Goal: Find specific page/section: Find specific page/section

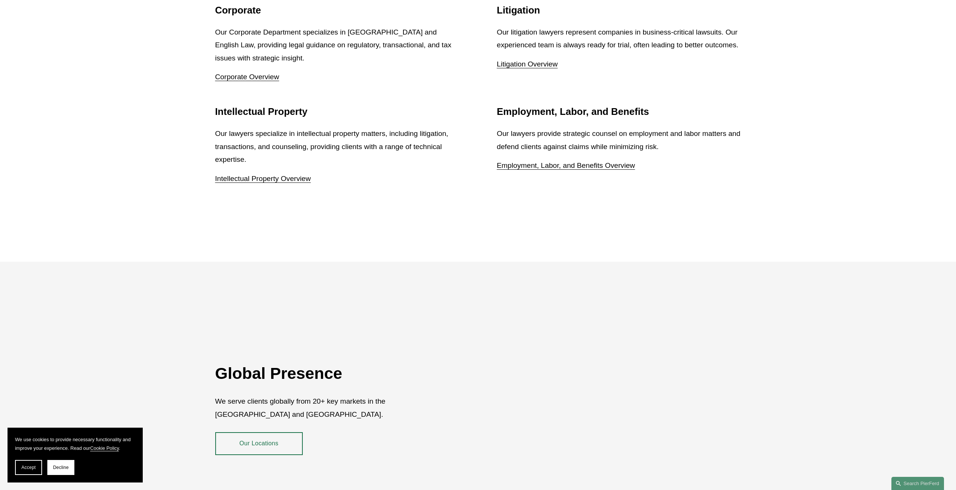
scroll to position [1412, 0]
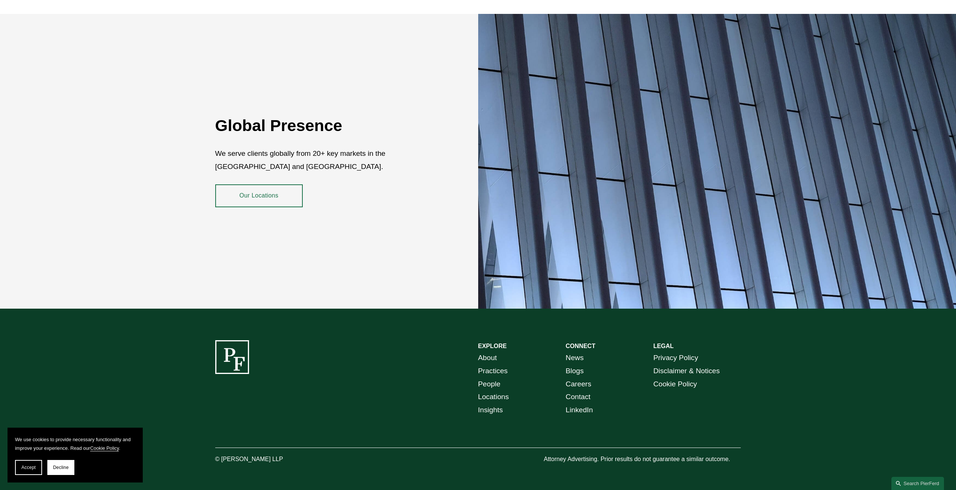
click at [580, 379] on link "Careers" at bounding box center [578, 384] width 26 height 13
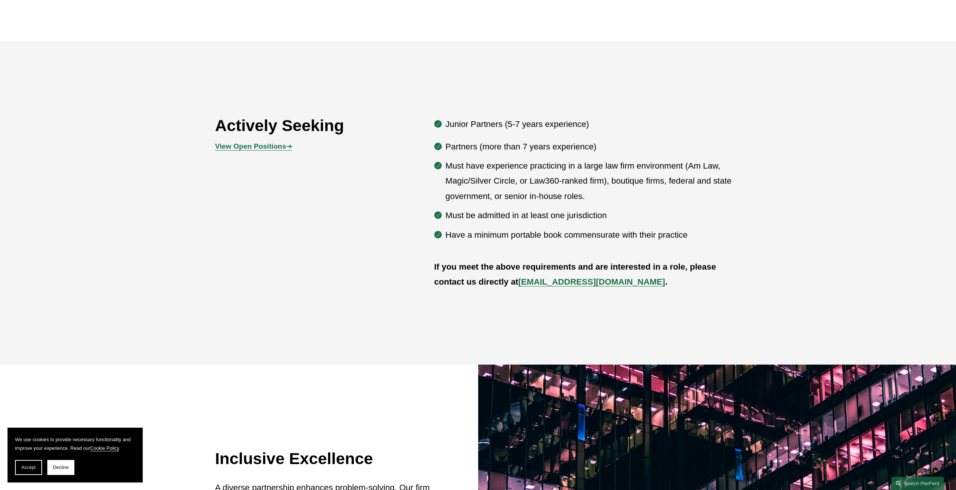
scroll to position [451, 0]
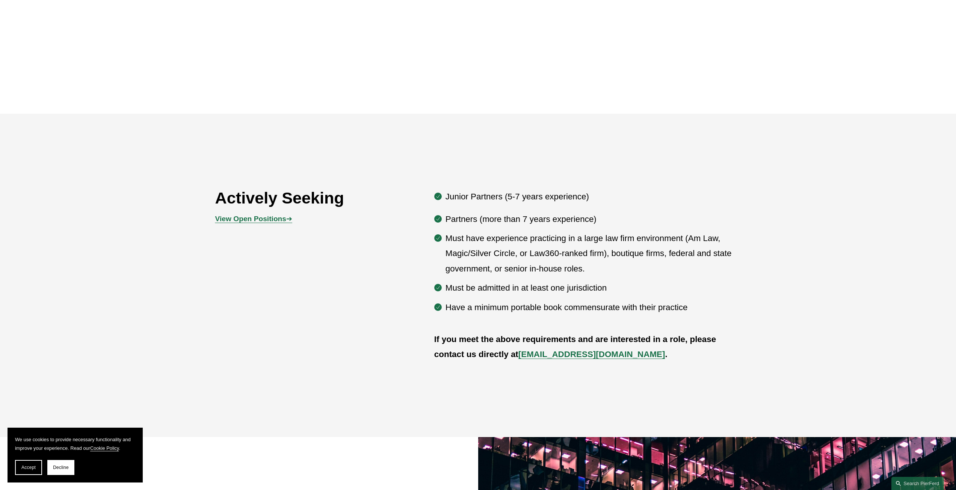
click at [270, 221] on strong "View Open Positions" at bounding box center [250, 219] width 71 height 8
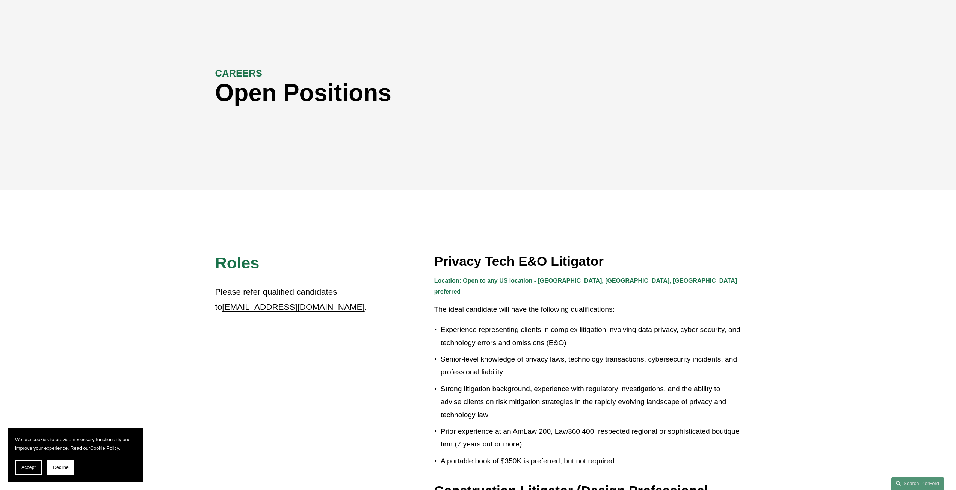
scroll to position [38, 0]
